Goal: Information Seeking & Learning: Learn about a topic

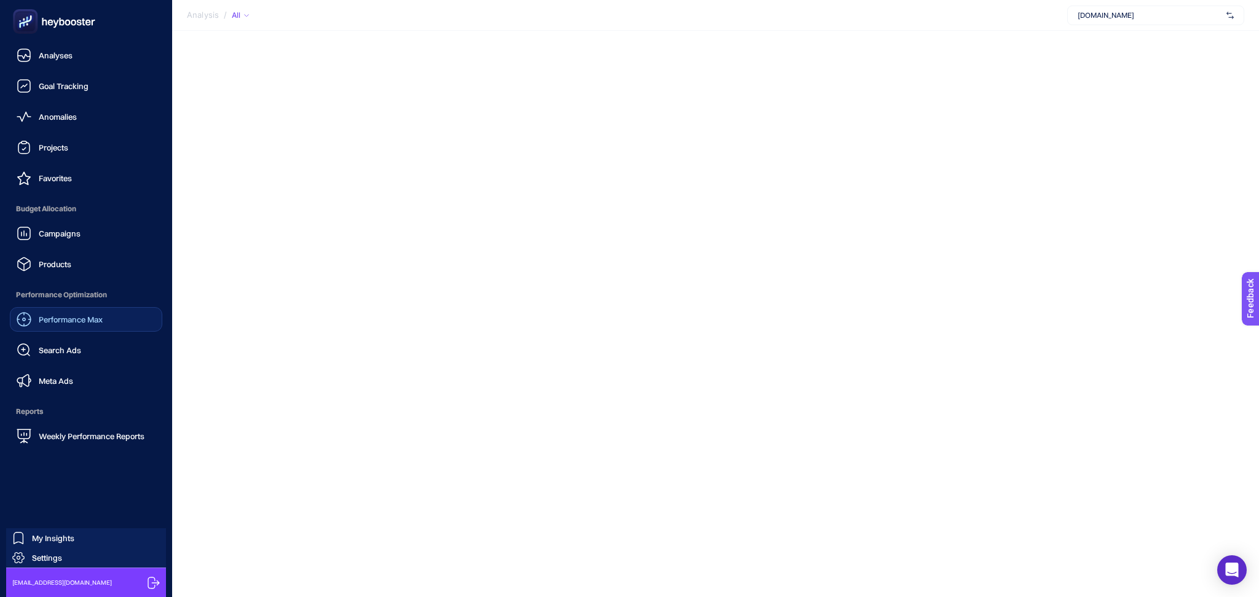
click at [95, 317] on span "Performance Max" at bounding box center [71, 320] width 64 height 10
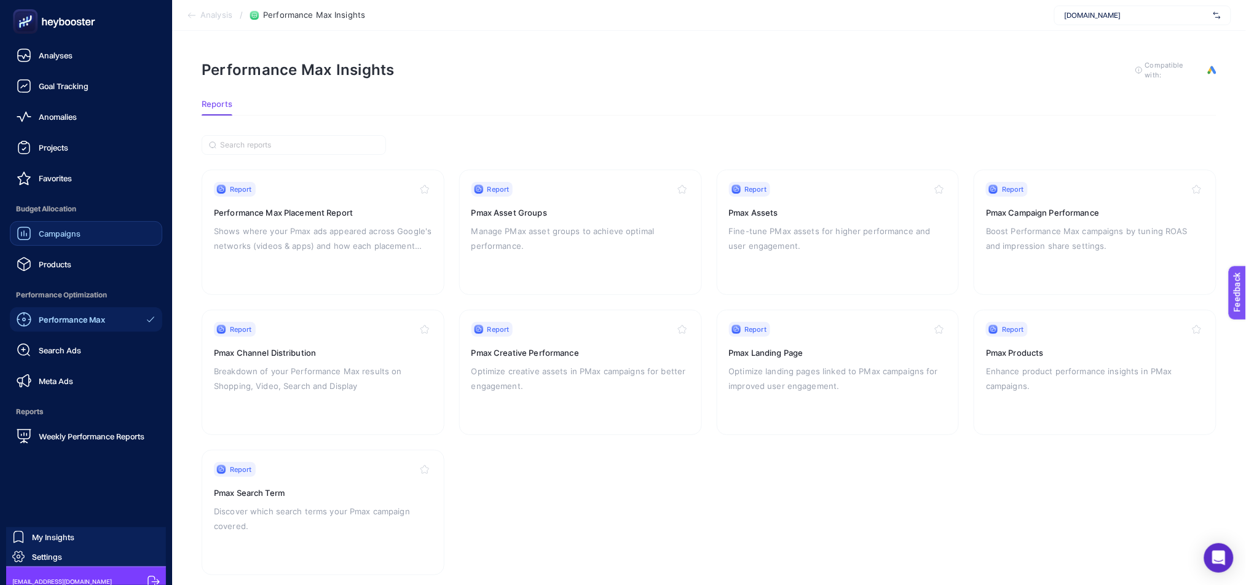
click at [62, 237] on span "Campaigns" at bounding box center [60, 234] width 42 height 10
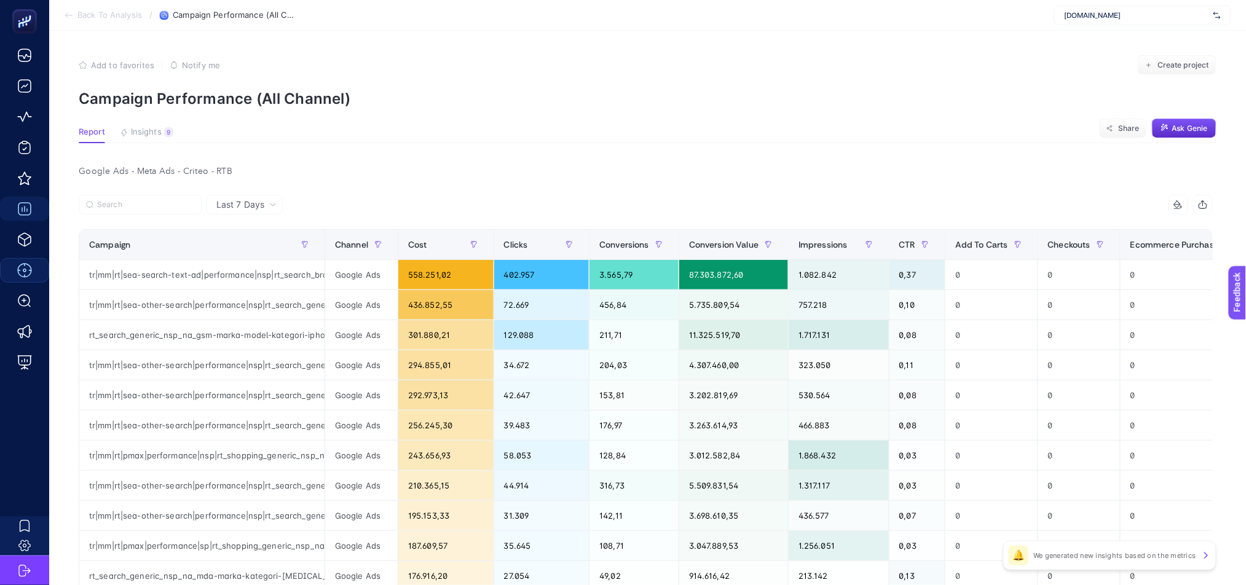
click at [160, 143] on section "Report Insights 9 We generated new insights based on the metrics Share Ask [PER…" at bounding box center [648, 135] width 1138 height 16
click at [158, 138] on button "Insights 9 We generated new insights based on the metrics" at bounding box center [146, 135] width 53 height 16
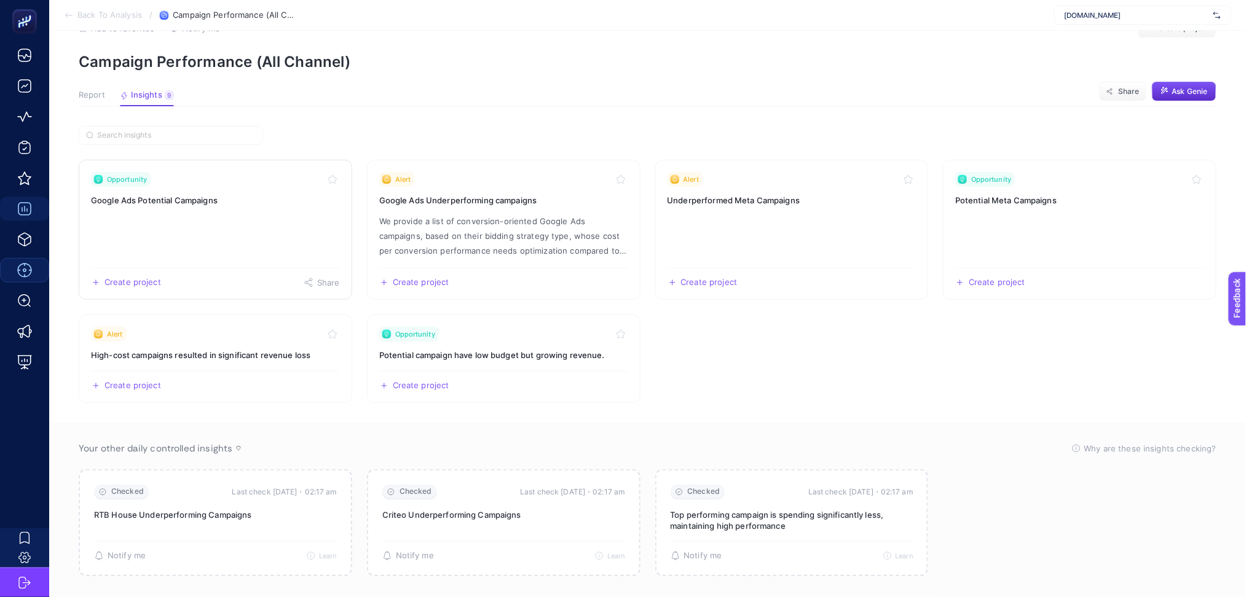
scroll to position [54, 0]
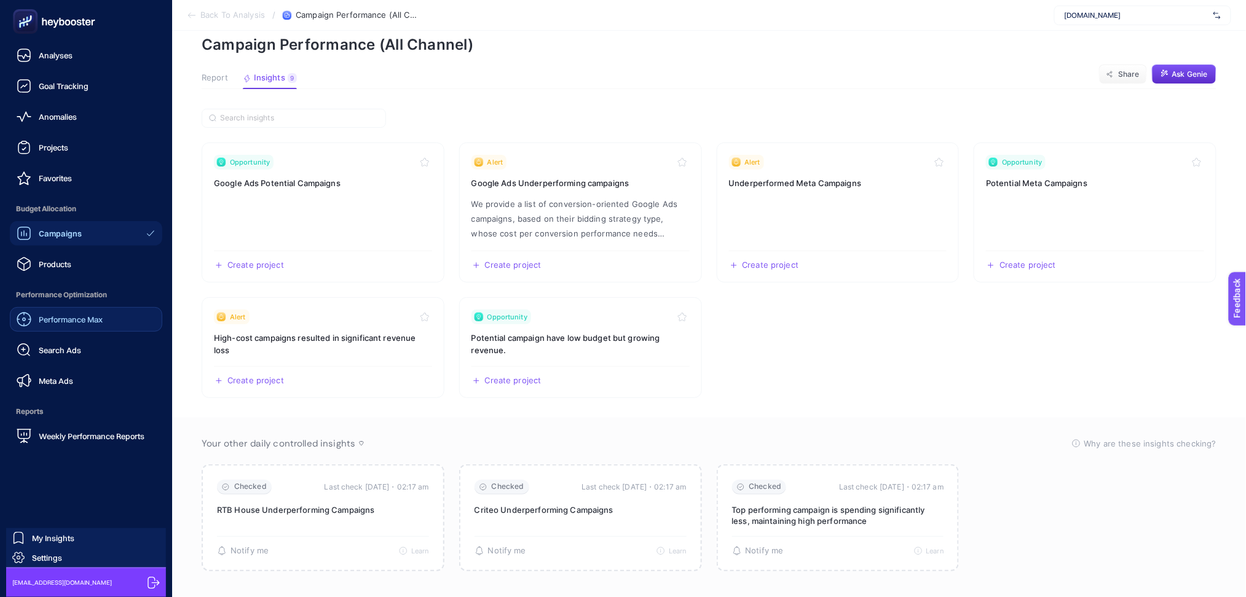
click at [79, 328] on link "Performance Max" at bounding box center [86, 319] width 152 height 25
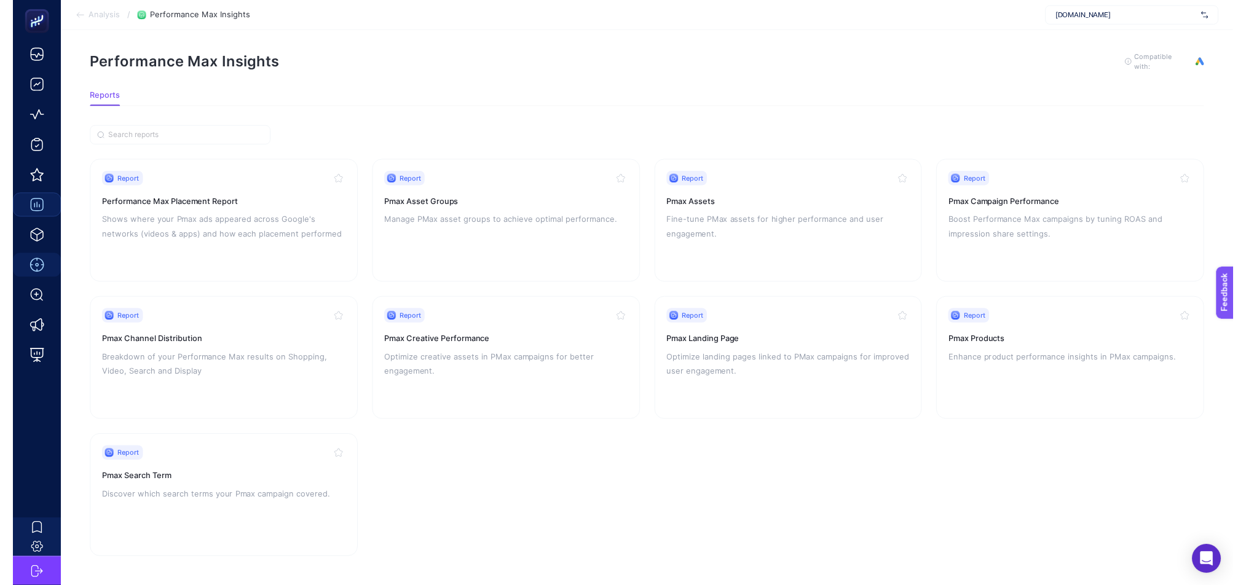
scroll to position [17, 0]
